Goal: Task Accomplishment & Management: Manage account settings

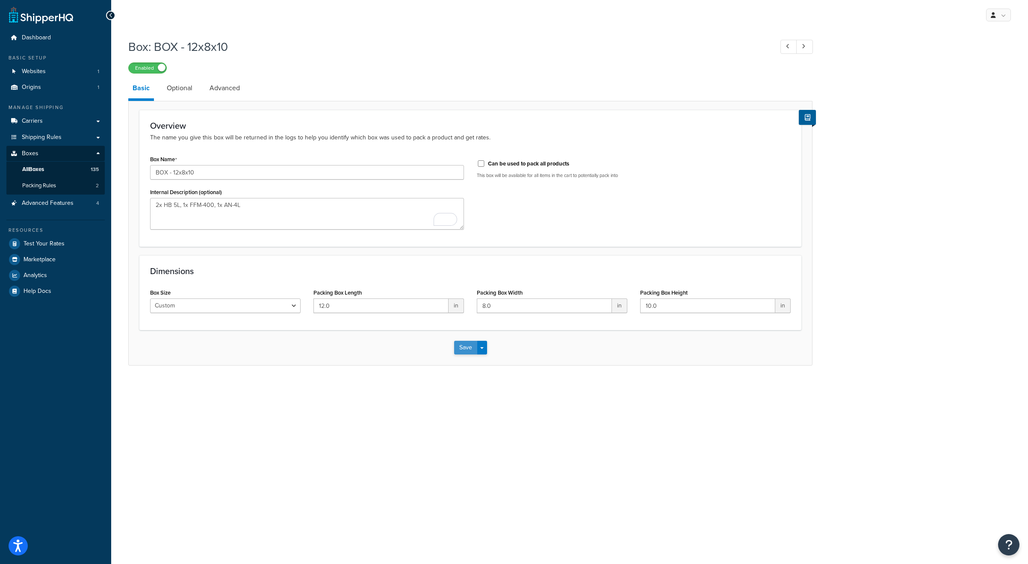
click at [467, 346] on button "Save" at bounding box center [465, 348] width 23 height 14
click at [49, 20] on link at bounding box center [41, 14] width 64 height 17
click at [29, 70] on span "Websites" at bounding box center [34, 71] width 24 height 7
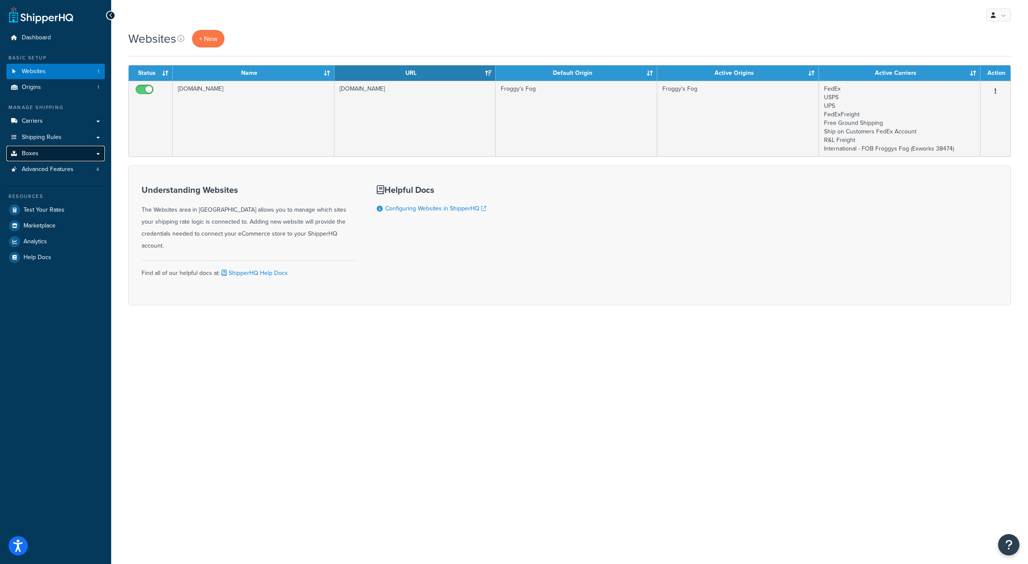
click at [44, 151] on link "Boxes" at bounding box center [55, 154] width 98 height 16
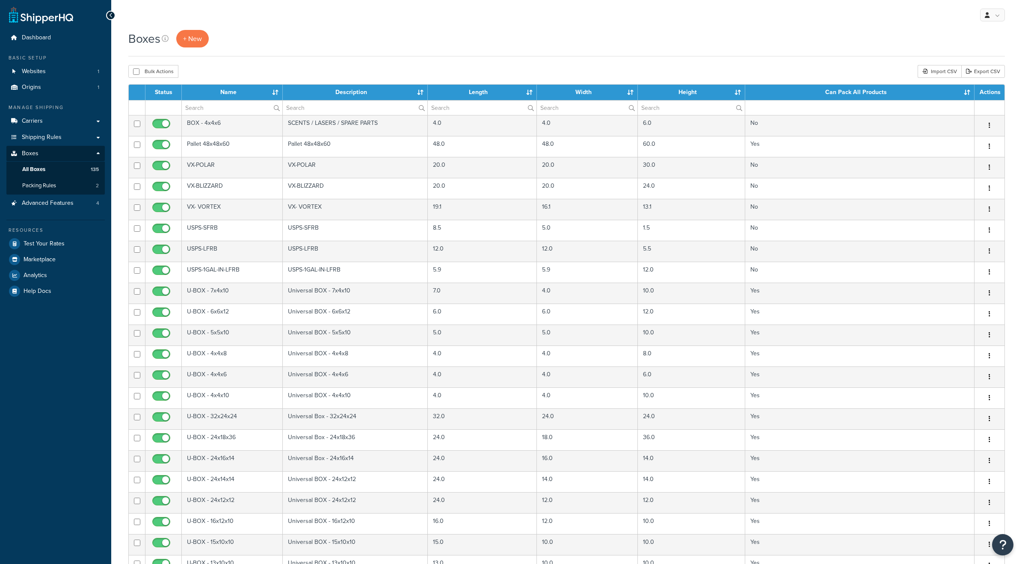
select select "1000"
click at [229, 88] on th "Name" at bounding box center [232, 92] width 101 height 15
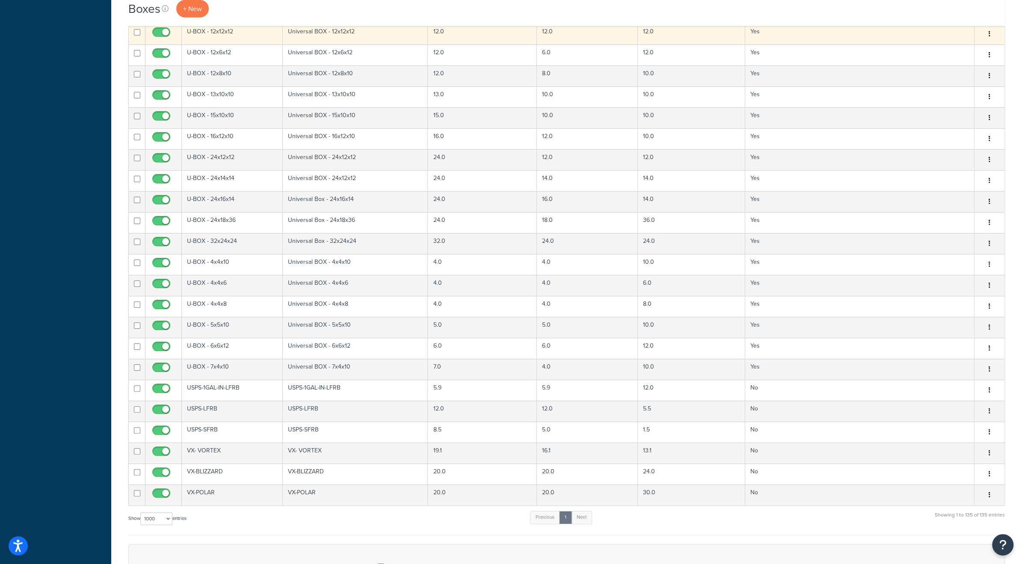
scroll to position [2452, 0]
